Goal: Task Accomplishment & Management: Use online tool/utility

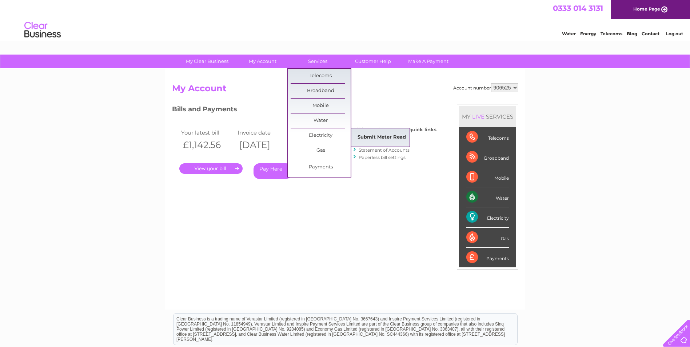
click at [373, 135] on link "Submit Meter Read" at bounding box center [381, 137] width 60 height 15
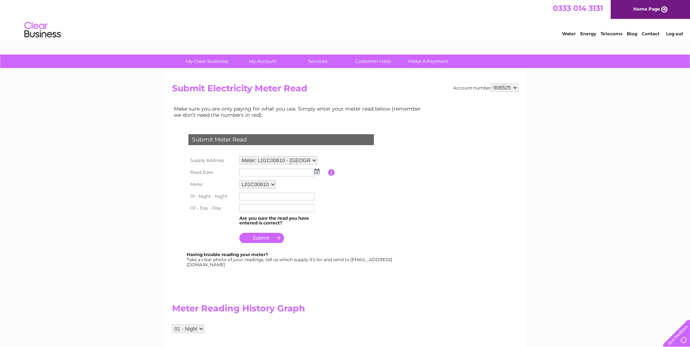
click at [316, 170] on img at bounding box center [316, 171] width 5 height 6
click at [305, 232] on link "29" at bounding box center [303, 234] width 10 height 7
type input "2025/08/29"
click at [265, 195] on input "text" at bounding box center [277, 196] width 76 height 9
type input "415088"
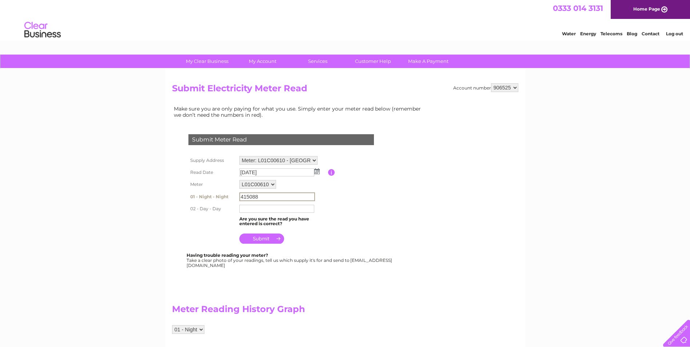
type input "284534"
click at [267, 237] on input "submit" at bounding box center [261, 238] width 45 height 10
